Goal: Information Seeking & Learning: Check status

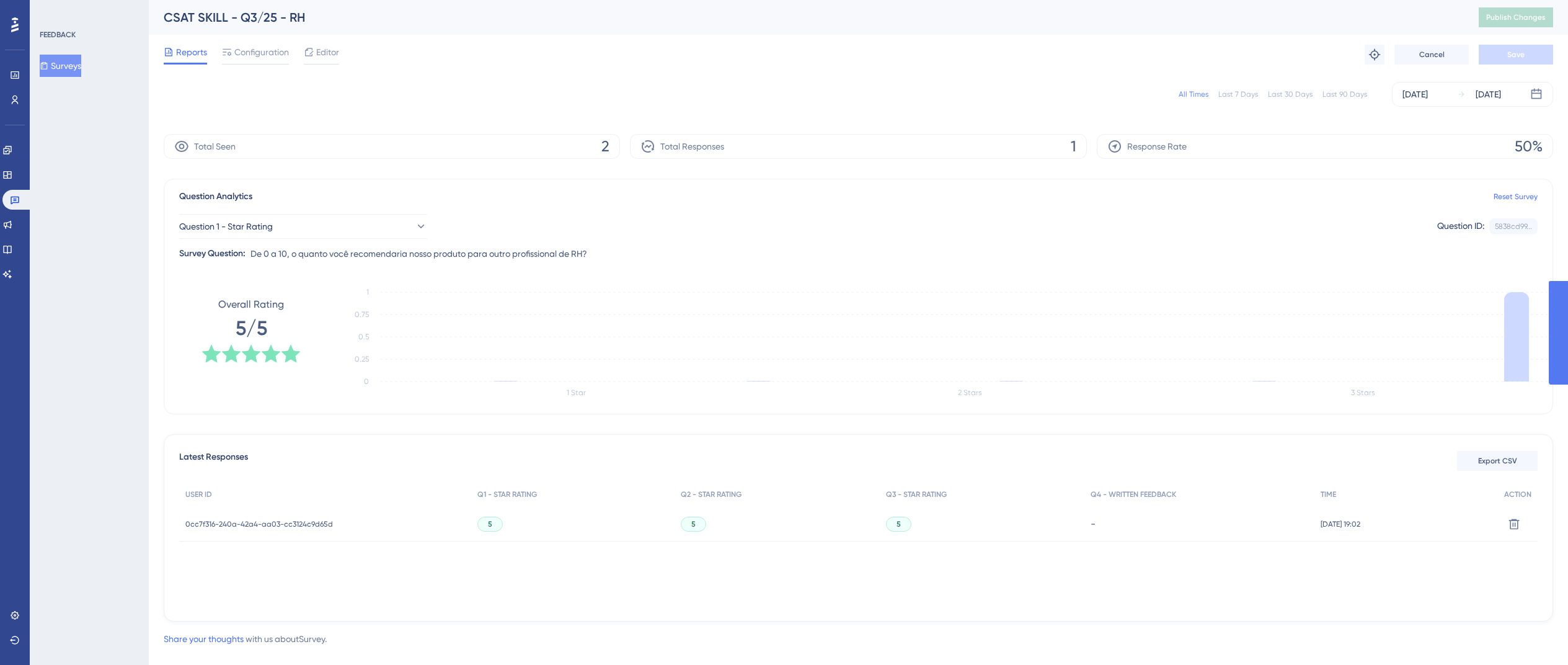
click at [245, 262] on div "Question Analytics Reset Survey Question 1 - Star Rating Question ID: 5838cd99.…" at bounding box center [858, 297] width 1390 height 236
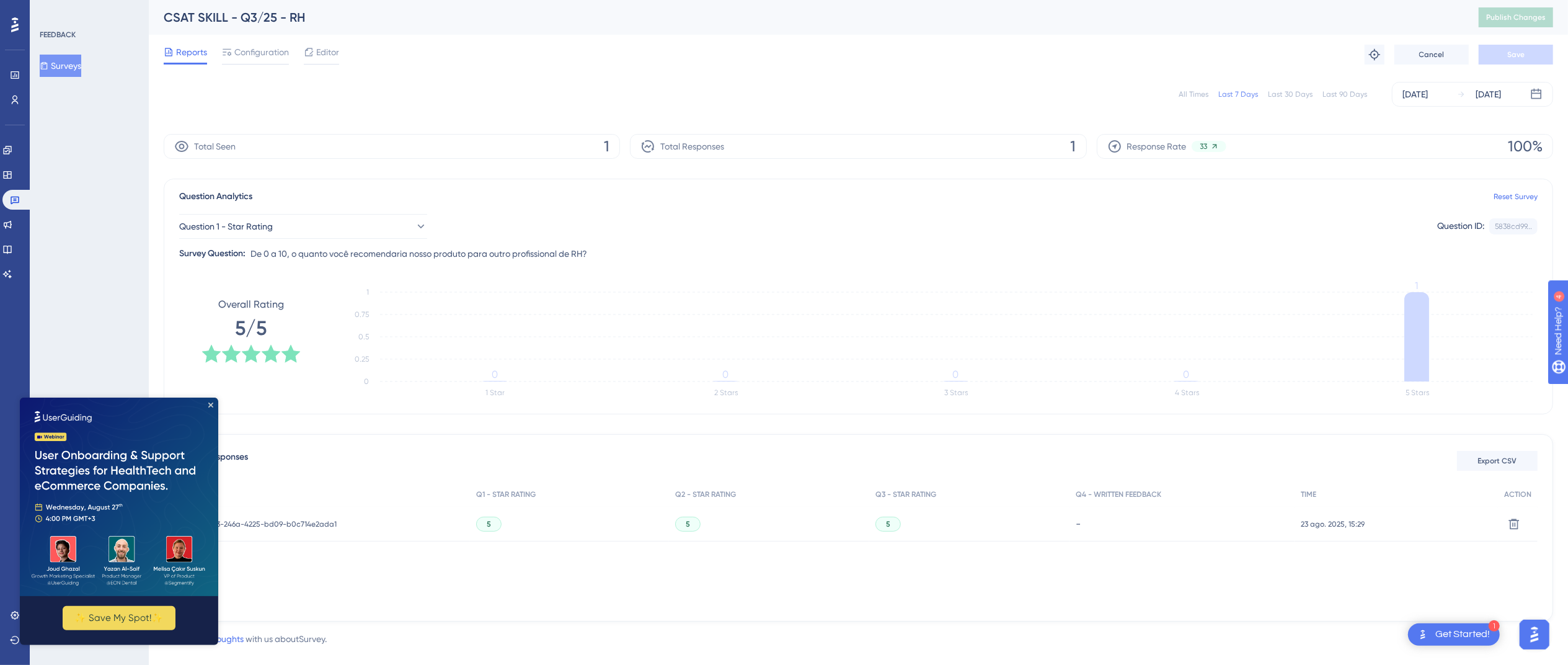
click at [209, 408] on img at bounding box center [119, 496] width 198 height 199
click at [212, 403] on icon "Close Preview" at bounding box center [211, 405] width 5 height 5
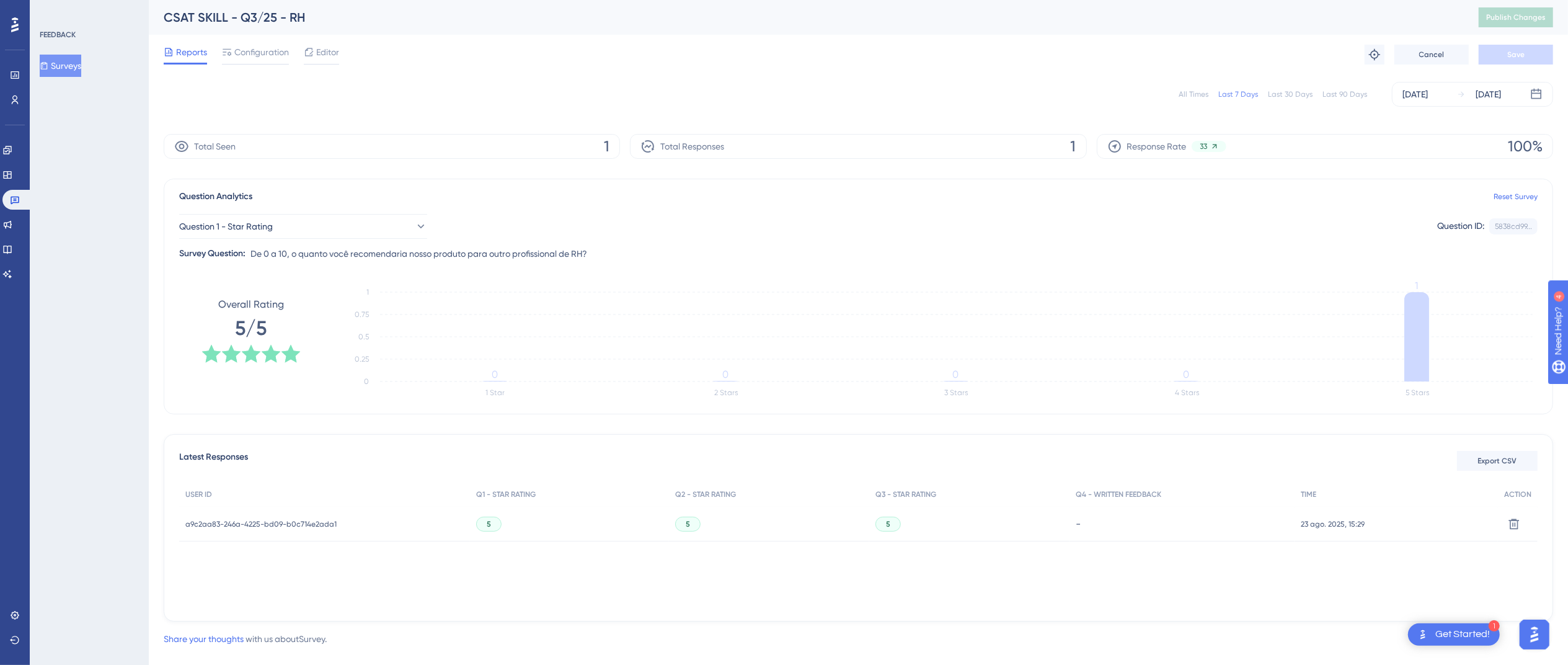
click at [1325, 534] on div "23 ago. 2025, 15:29 23 ago. 2025, 15:29" at bounding box center [1396, 525] width 203 height 35
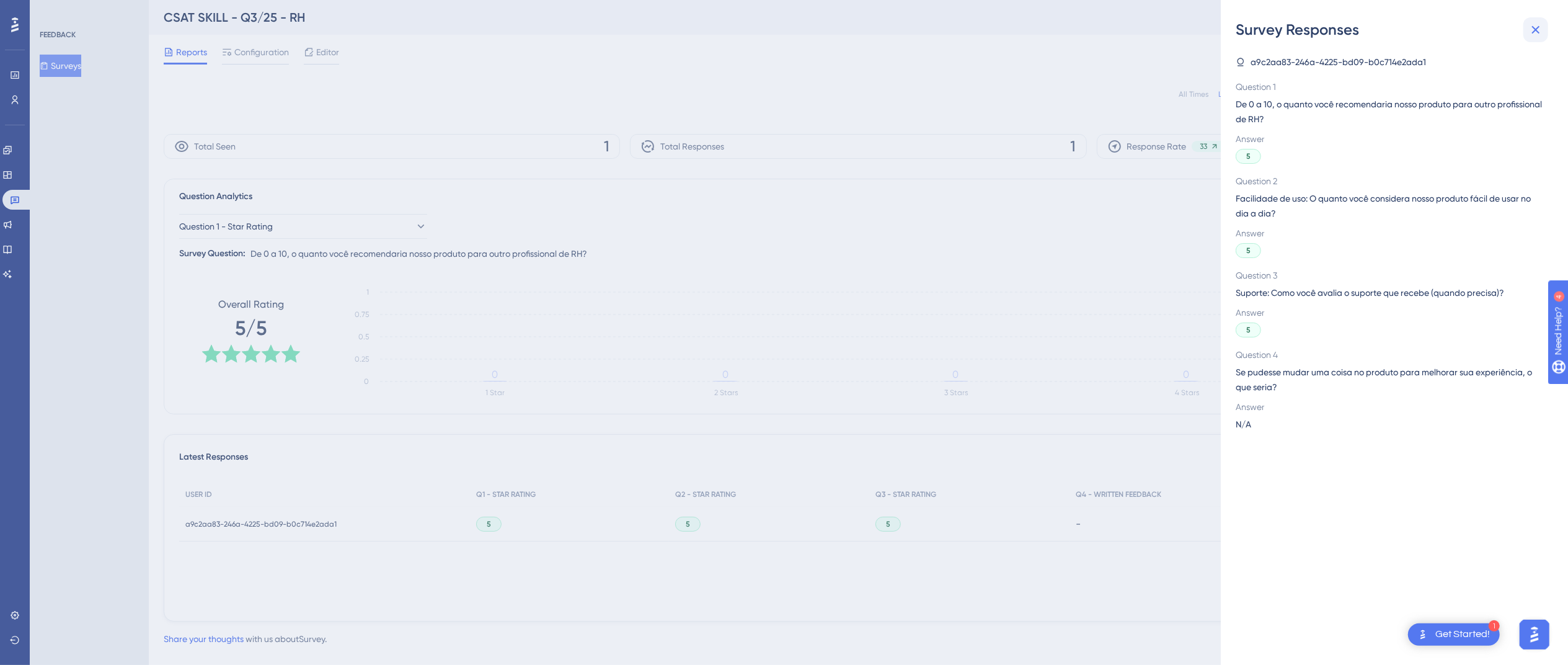
click at [1531, 27] on icon at bounding box center [1536, 30] width 15 height 15
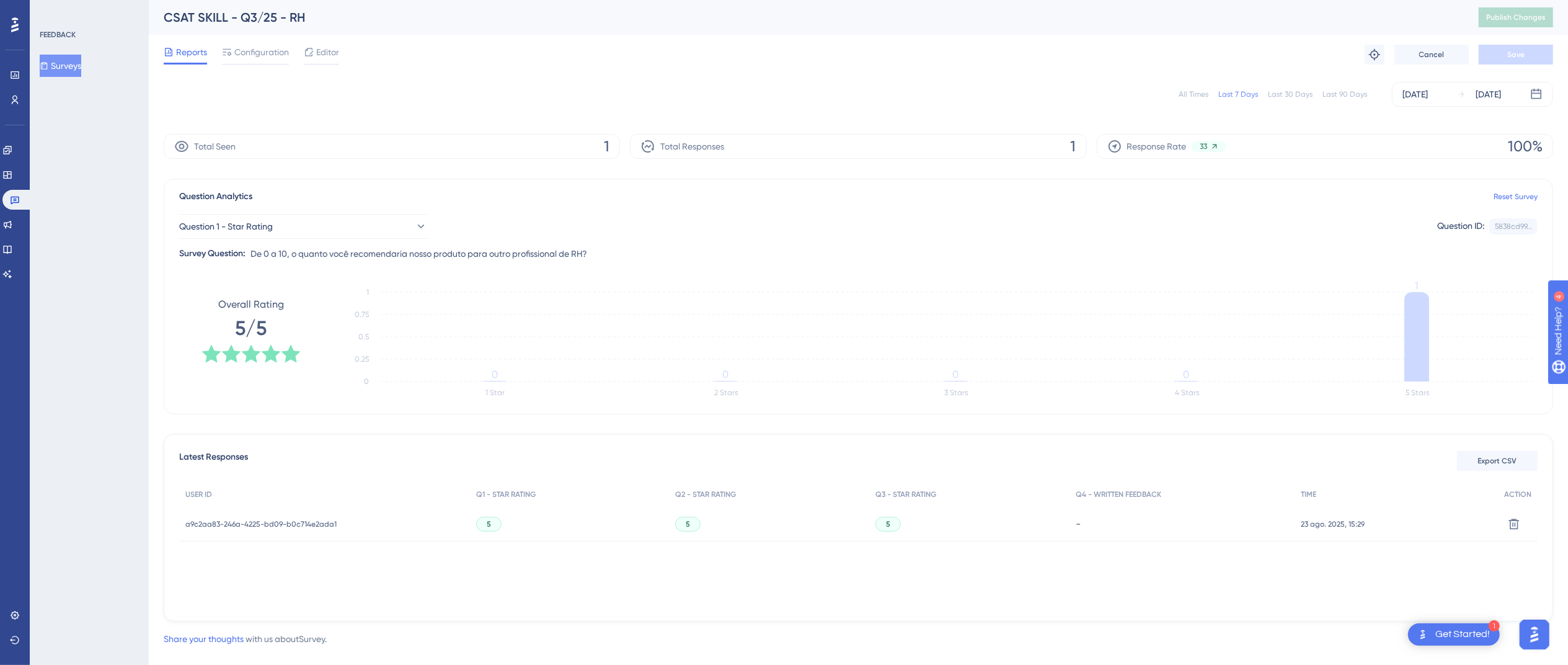
click at [298, 525] on span "a9c2aa83-246a-4225-bd09-b0c714e2ada1" at bounding box center [261, 525] width 151 height 10
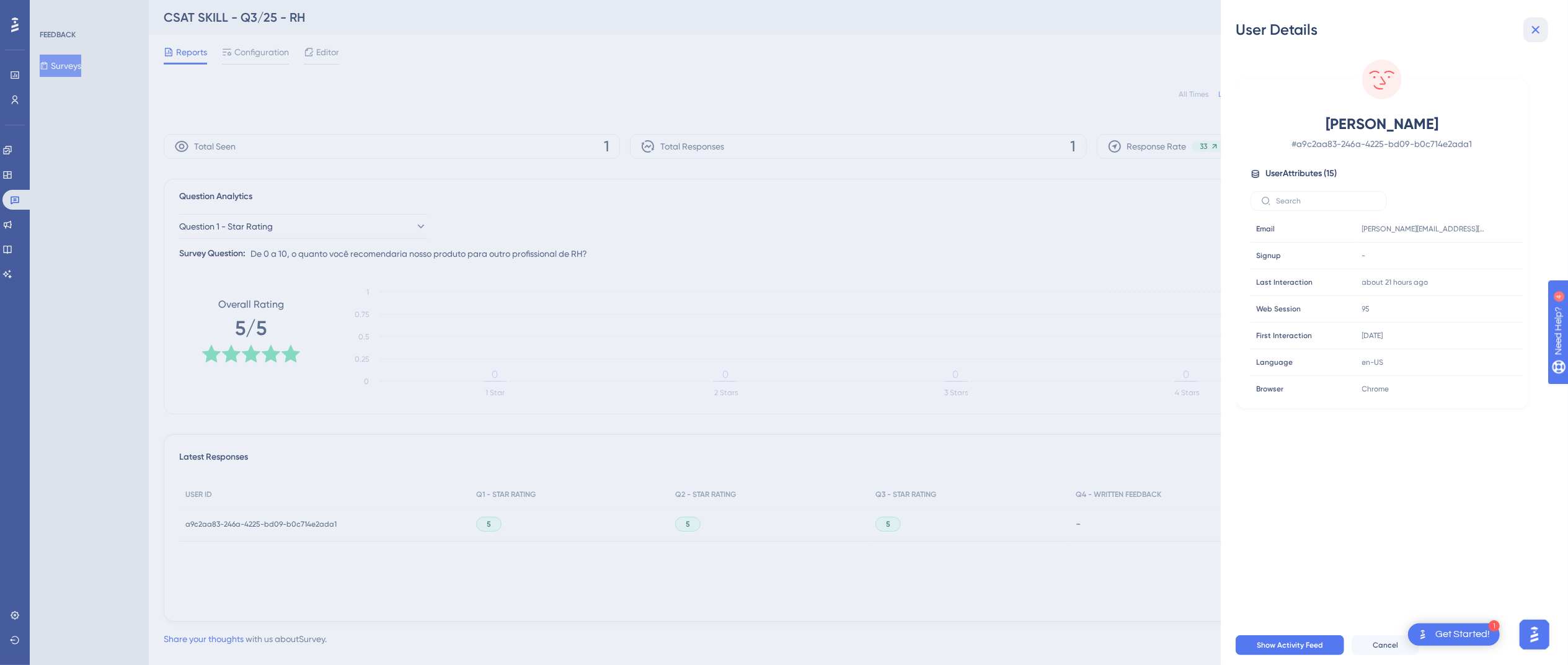
click at [1533, 32] on icon at bounding box center [1536, 30] width 8 height 8
